Goal: Task Accomplishment & Management: Manage account settings

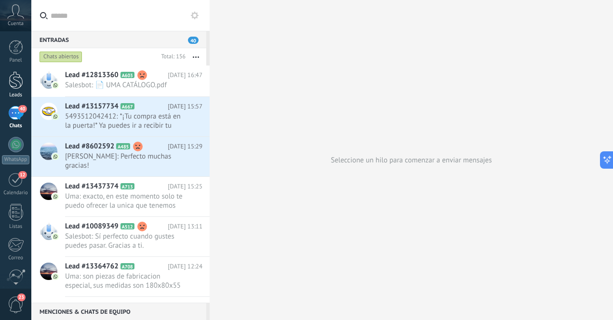
click at [22, 88] on div at bounding box center [16, 80] width 14 height 18
